Goal: Information Seeking & Learning: Learn about a topic

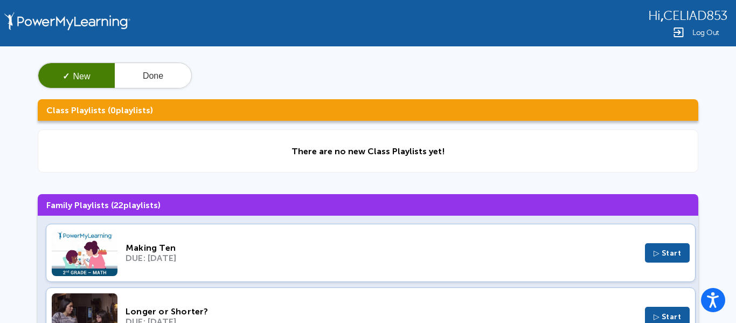
click at [156, 247] on div "Making Ten" at bounding box center [381, 247] width 511 height 10
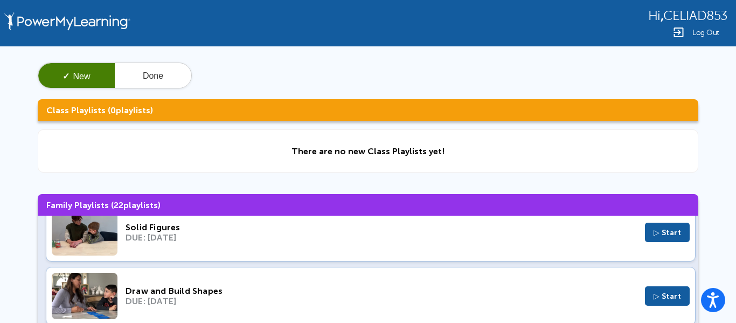
scroll to position [144, 0]
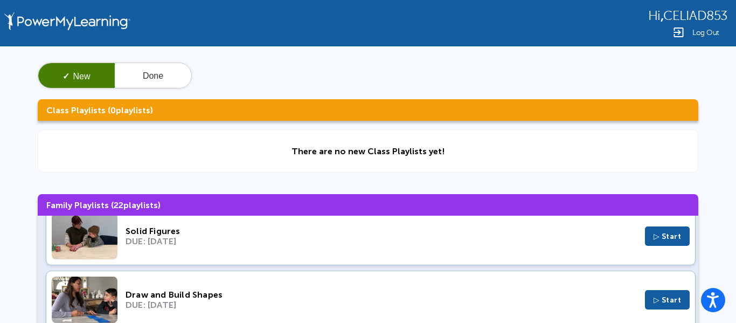
click at [335, 246] on div "DUE: [DATE]" at bounding box center [381, 241] width 511 height 10
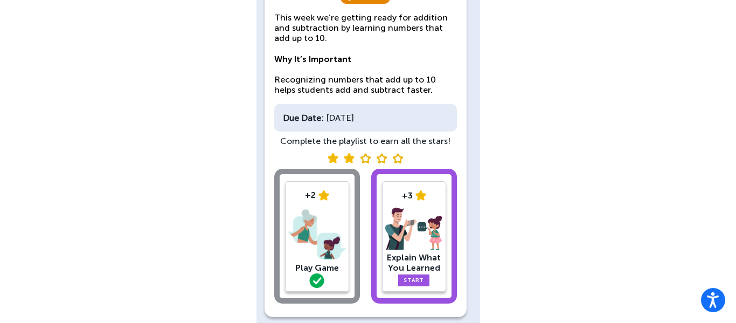
scroll to position [117, 0]
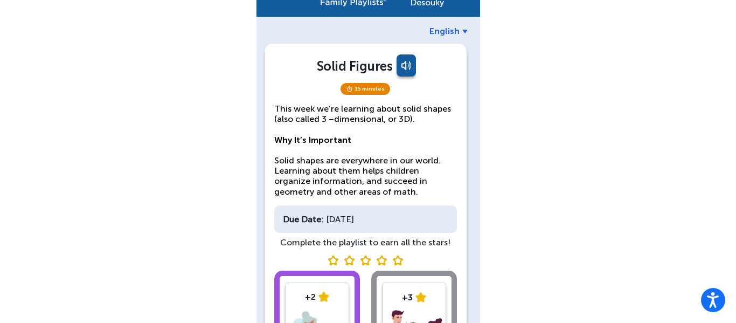
scroll to position [19, 0]
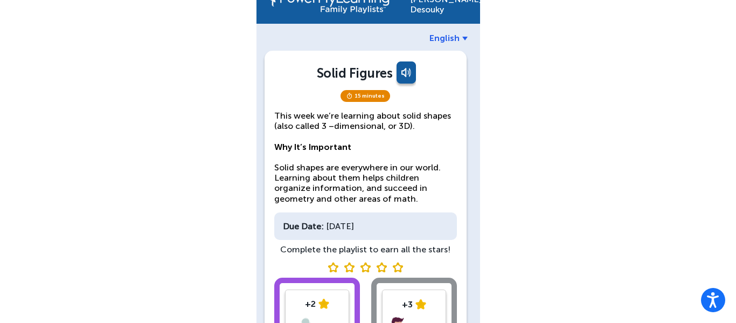
click at [415, 78] on link at bounding box center [405, 74] width 22 height 26
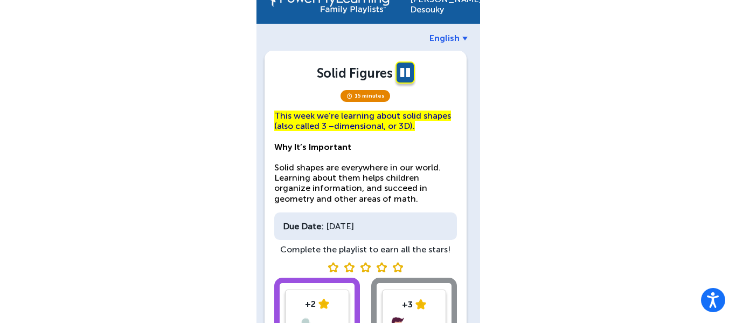
click at [403, 78] on link at bounding box center [405, 74] width 22 height 26
click at [407, 80] on link at bounding box center [405, 74] width 22 height 26
